Goal: Task Accomplishment & Management: Use online tool/utility

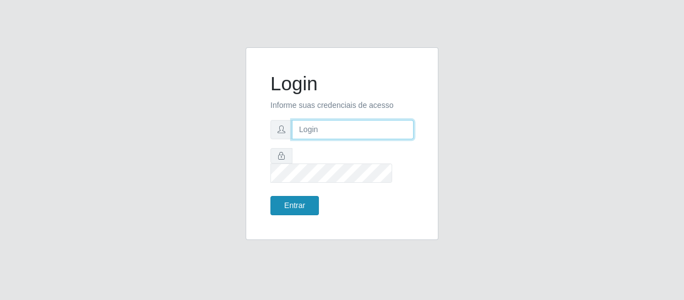
type input "[EMAIL_ADDRESS][DOMAIN_NAME]"
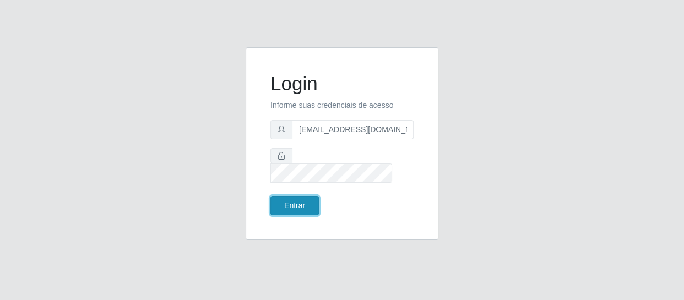
click at [297, 203] on button "Entrar" at bounding box center [294, 205] width 48 height 19
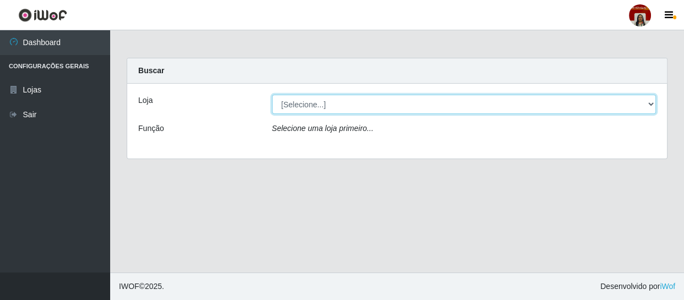
click at [649, 105] on select "[Selecione...] Mar Vermelho - Loja 04" at bounding box center [464, 104] width 384 height 19
select select "251"
click at [272, 95] on select "[Selecione...] Mar Vermelho - Loja 04" at bounding box center [464, 104] width 384 height 19
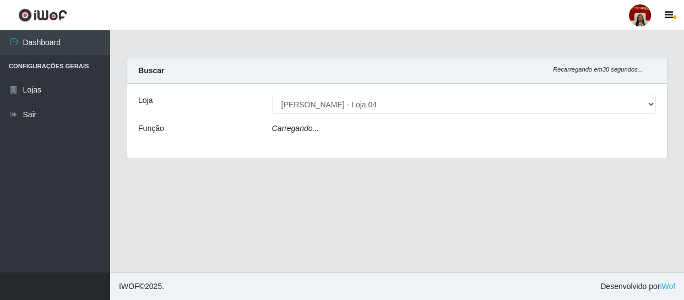
click at [616, 130] on div "Carregando..." at bounding box center [464, 131] width 401 height 16
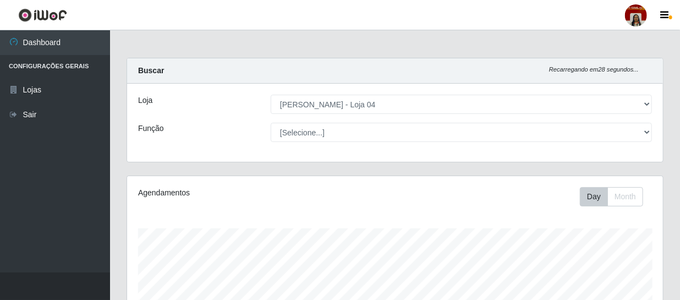
scroll to position [228, 536]
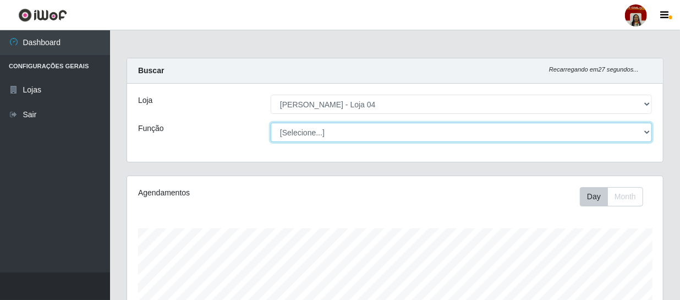
click at [648, 132] on select "[Selecione...] ASG ASG + ASG ++ Auxiliar de Depósito Auxiliar de Depósito + Aux…" at bounding box center [461, 132] width 381 height 19
select select "1"
click at [271, 123] on select "[Selecione...] ASG ASG + ASG ++ Auxiliar de Depósito Auxiliar de Depósito + Aux…" at bounding box center [461, 132] width 381 height 19
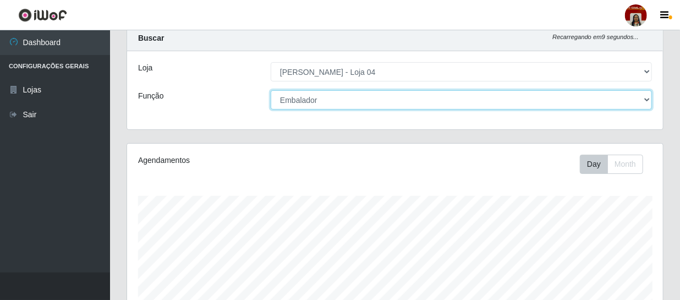
scroll to position [234, 0]
